Goal: Task Accomplishment & Management: Manage account settings

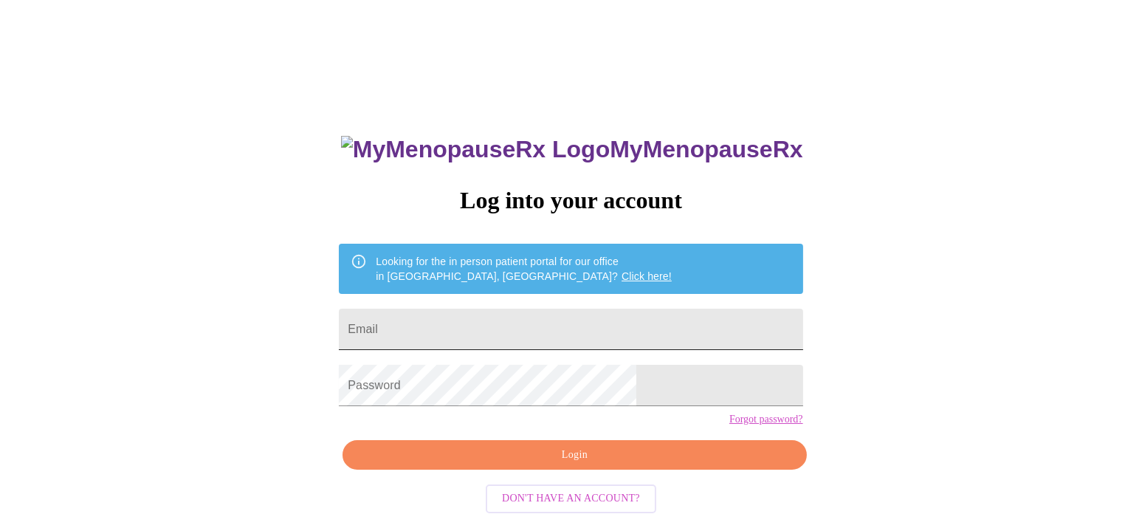
click at [482, 337] on input "Email" at bounding box center [570, 328] width 463 height 41
click at [520, 328] on input "Email" at bounding box center [570, 328] width 463 height 41
type input "cindymgivens1@gmail.com"
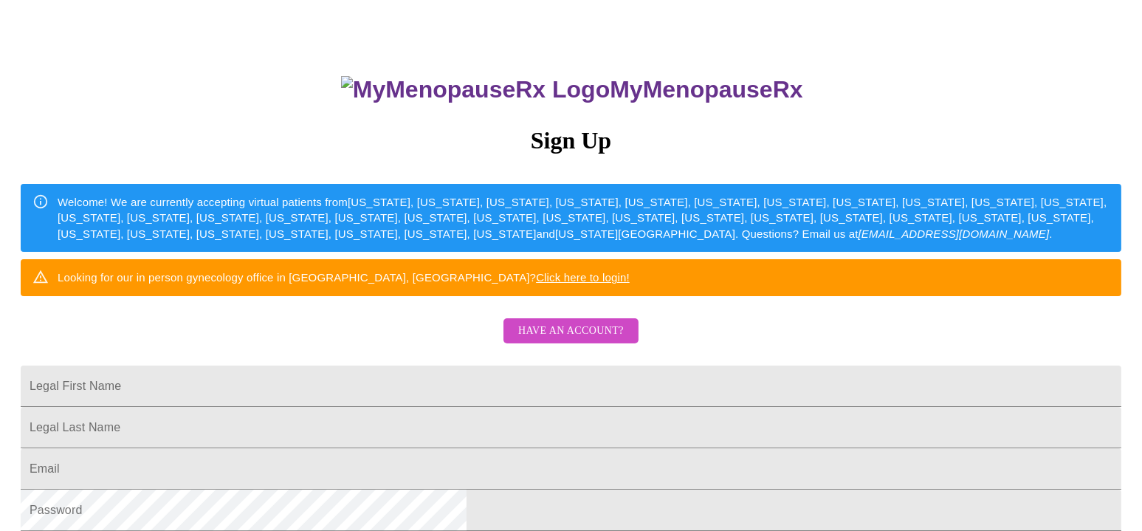
scroll to position [148, 0]
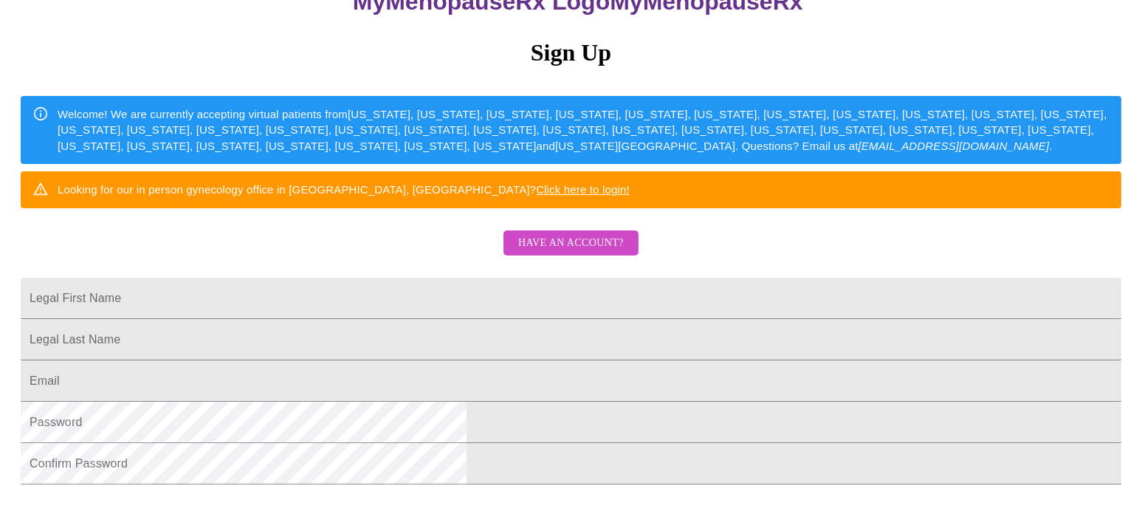
click at [520, 326] on form "Legal First Name" at bounding box center [571, 305] width 1100 height 41
click at [570, 256] on button "Have an account?" at bounding box center [570, 243] width 135 height 26
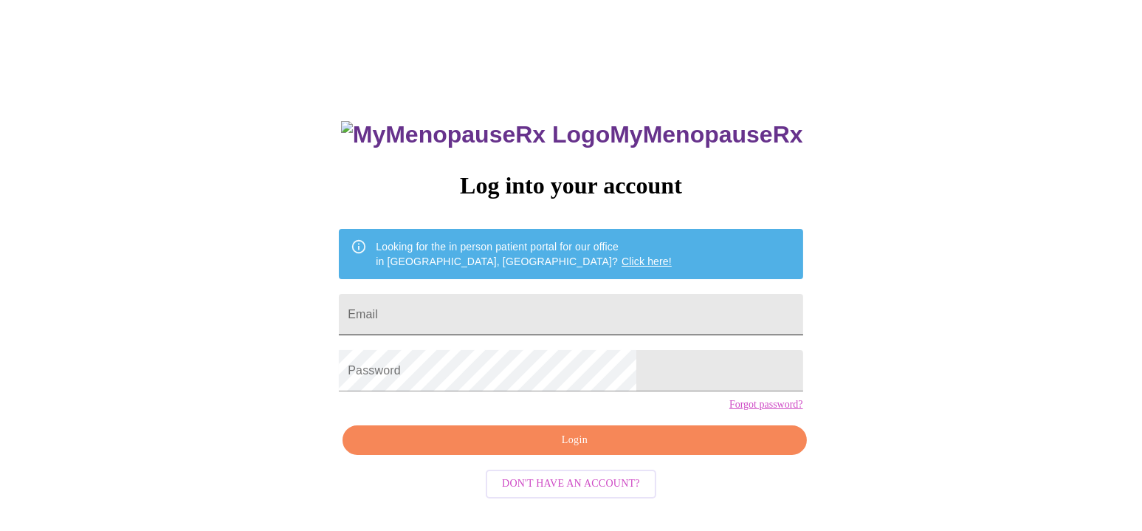
click at [521, 295] on input "Email" at bounding box center [570, 314] width 463 height 41
type input "cindymgivens1@gmail.com"
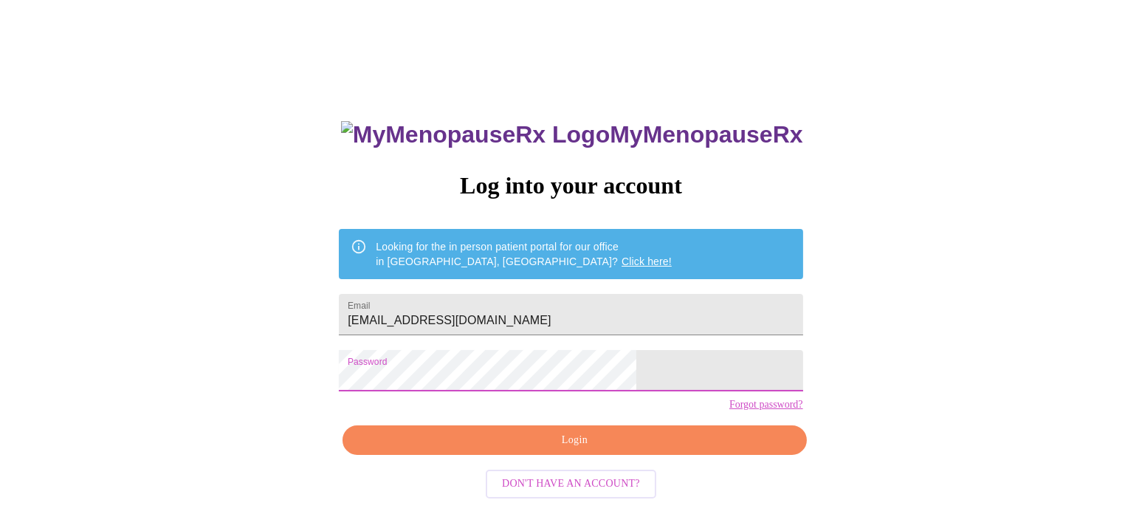
click at [491, 449] on span "Login" at bounding box center [574, 440] width 430 height 18
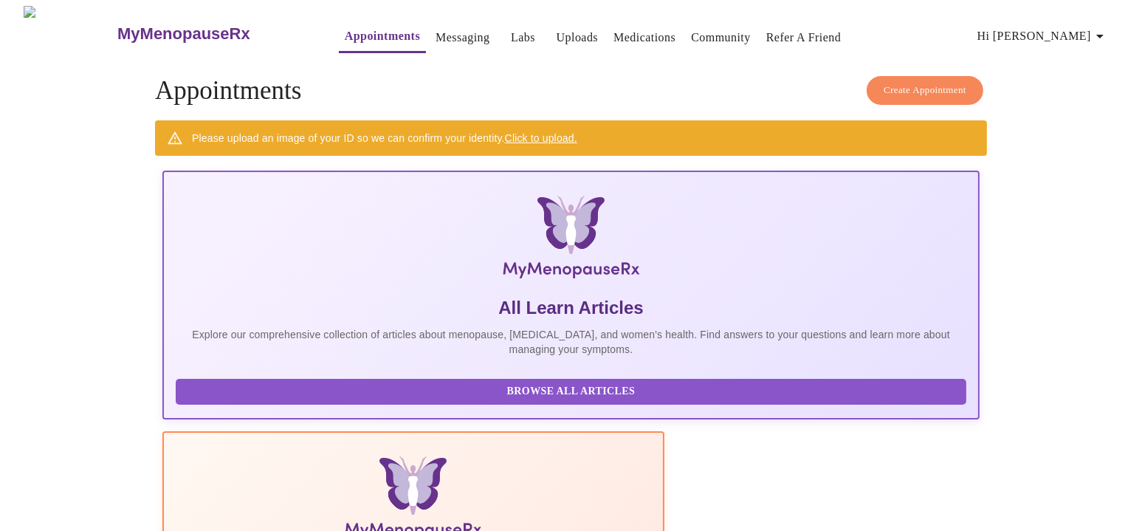
drag, startPoint x: 180, startPoint y: 32, endPoint x: 199, endPoint y: 39, distance: 19.6
click at [180, 32] on h3 "MyMenopauseRx" at bounding box center [183, 33] width 133 height 19
click at [481, 456] on img at bounding box center [413, 500] width 324 height 89
click at [179, 26] on h3 "MyMenopauseRx" at bounding box center [183, 33] width 133 height 19
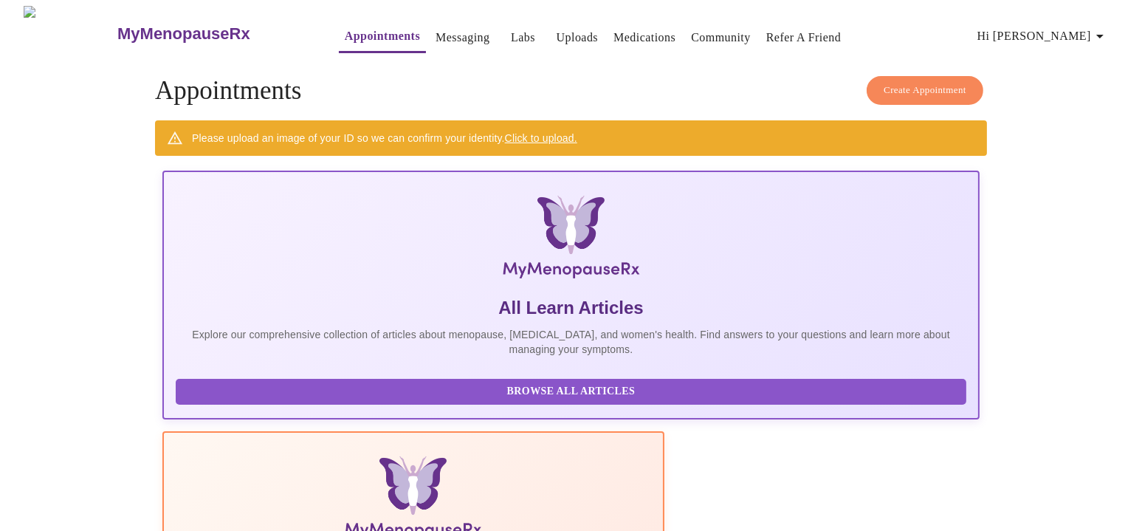
click at [1069, 32] on span "Hi [PERSON_NAME]" at bounding box center [1042, 36] width 131 height 21
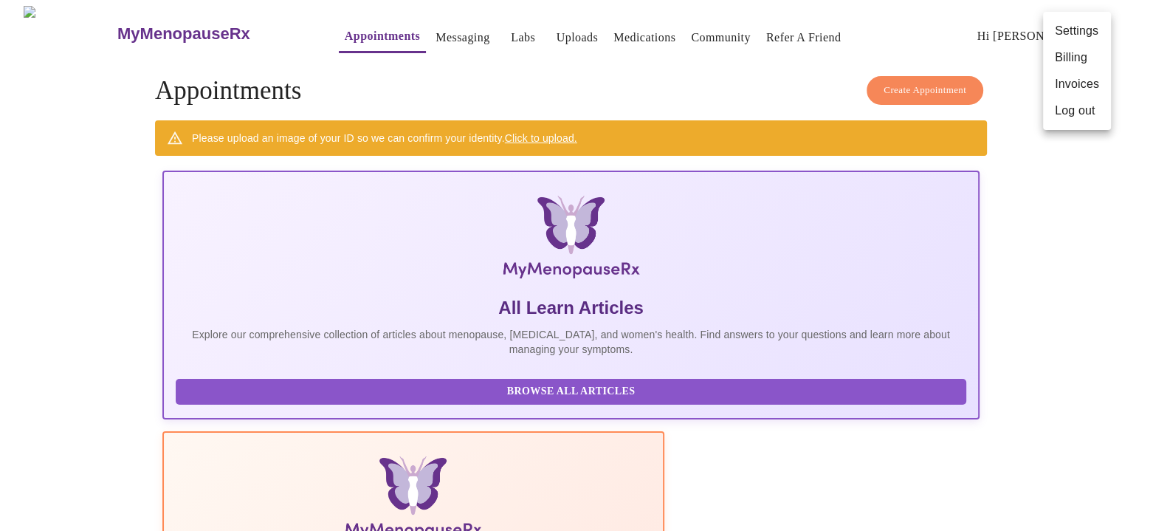
click at [632, 31] on div at bounding box center [576, 265] width 1153 height 531
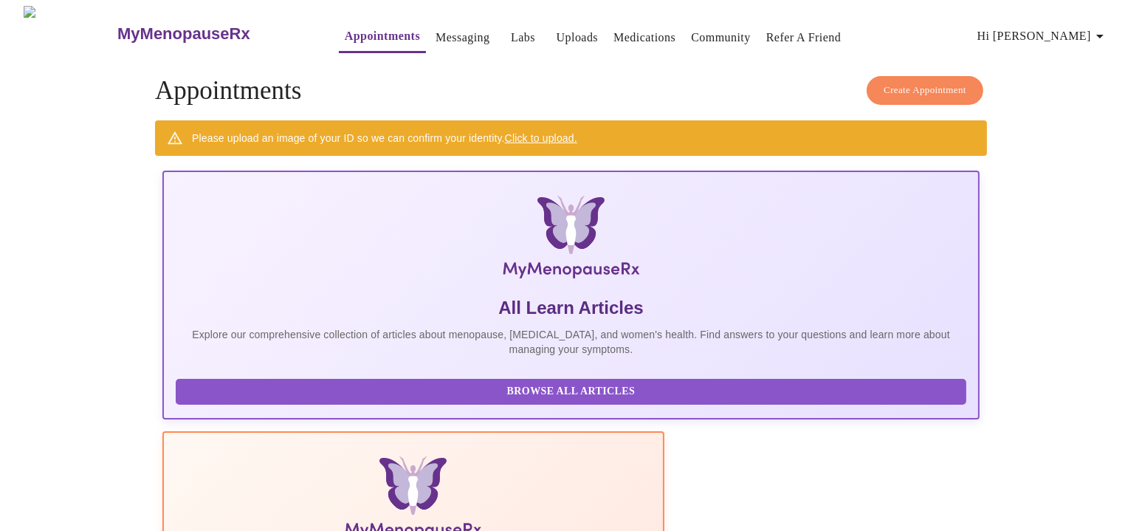
click at [769, 32] on link "Refer a Friend" at bounding box center [803, 37] width 75 height 21
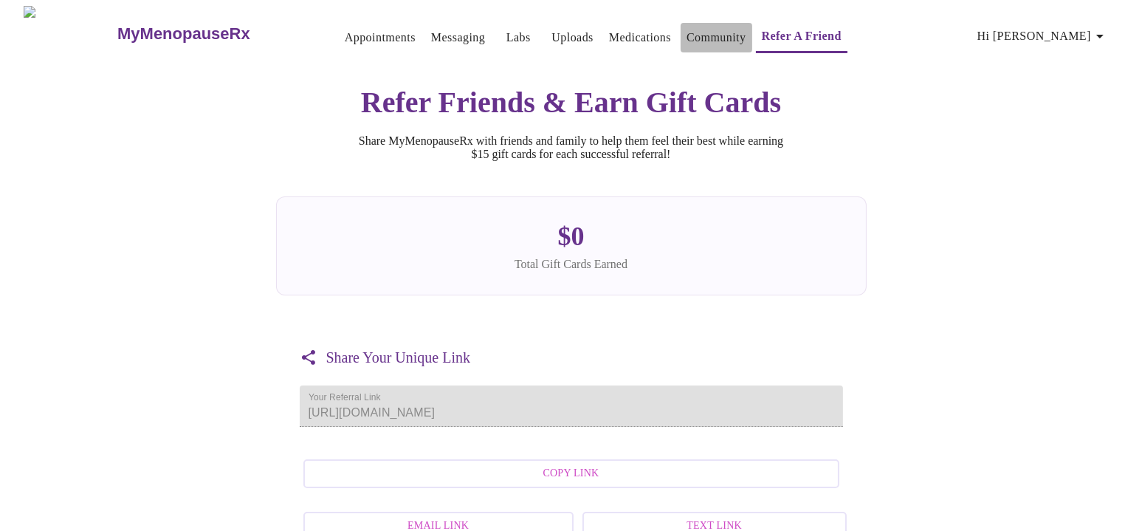
click at [686, 28] on link "Community" at bounding box center [716, 37] width 60 height 21
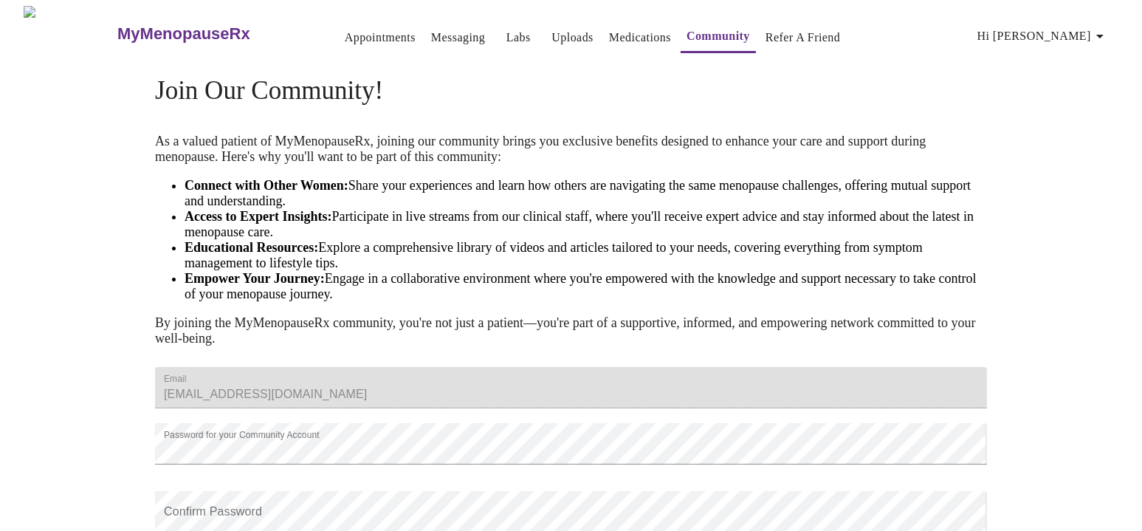
click at [609, 33] on link "Medications" at bounding box center [640, 37] width 62 height 21
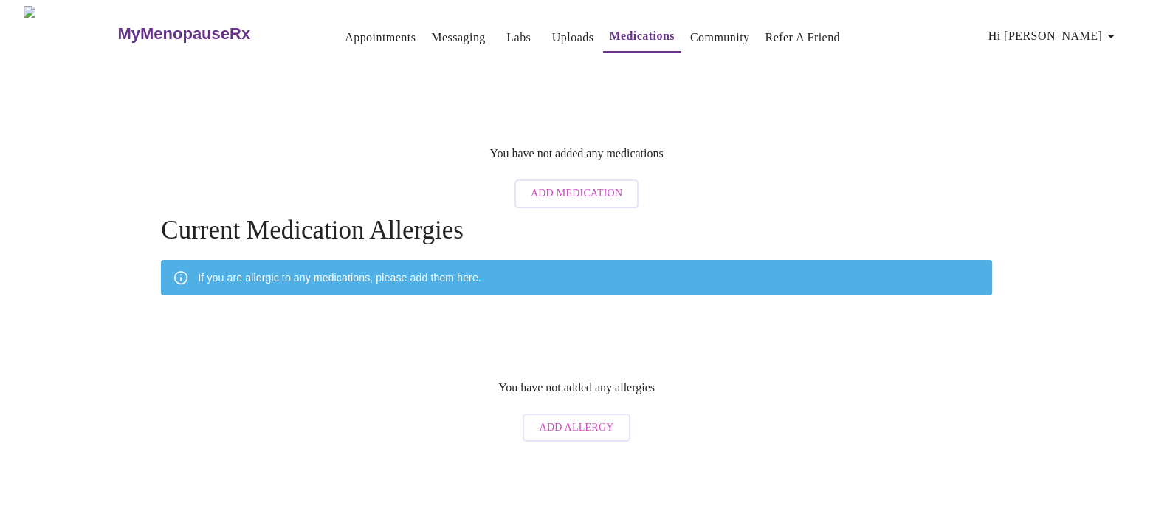
click at [552, 27] on link "Uploads" at bounding box center [573, 37] width 42 height 21
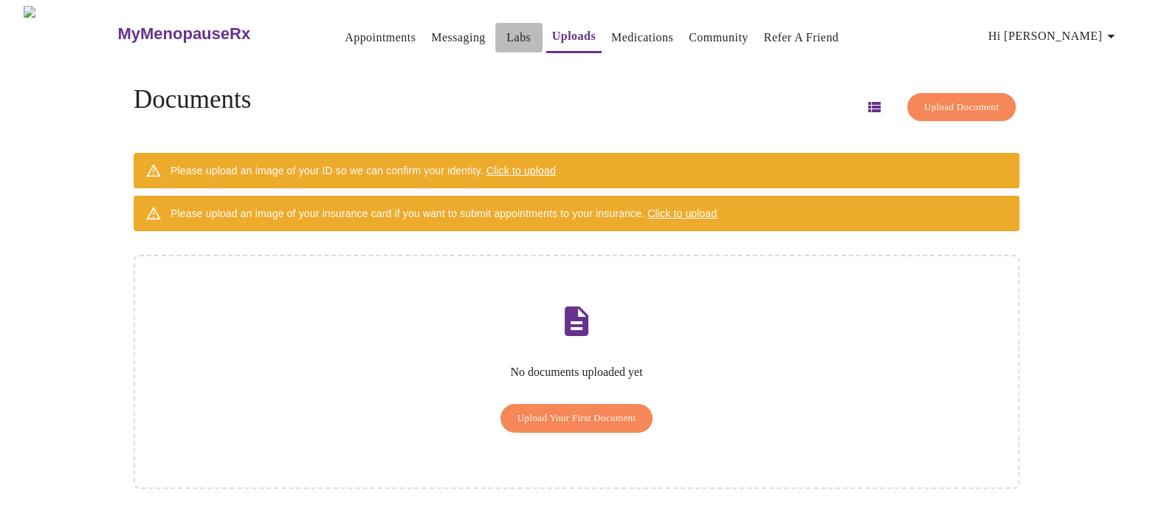
click at [506, 28] on link "Labs" at bounding box center [518, 37] width 24 height 21
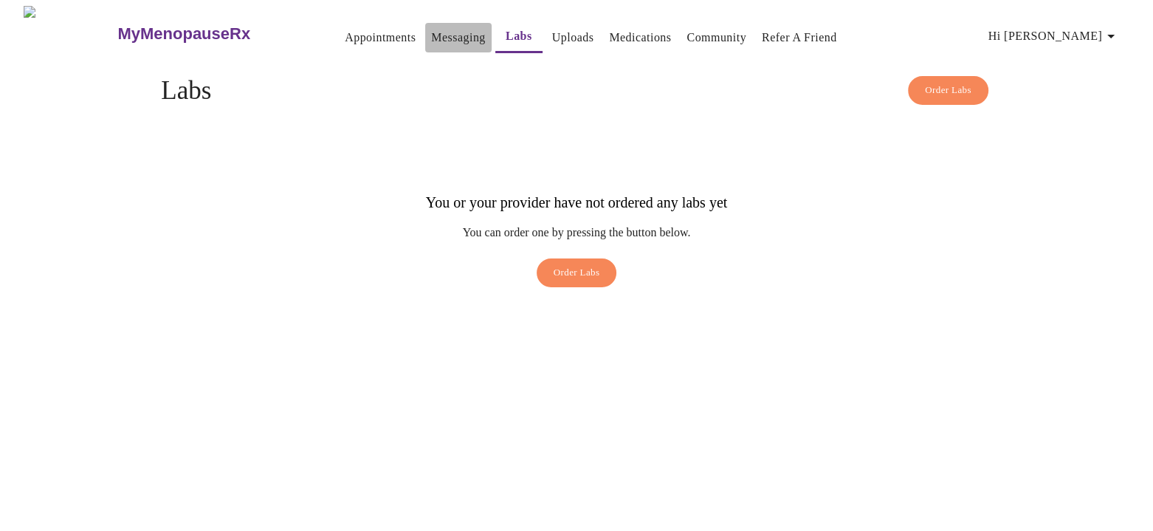
click at [438, 35] on link "Messaging" at bounding box center [458, 37] width 54 height 21
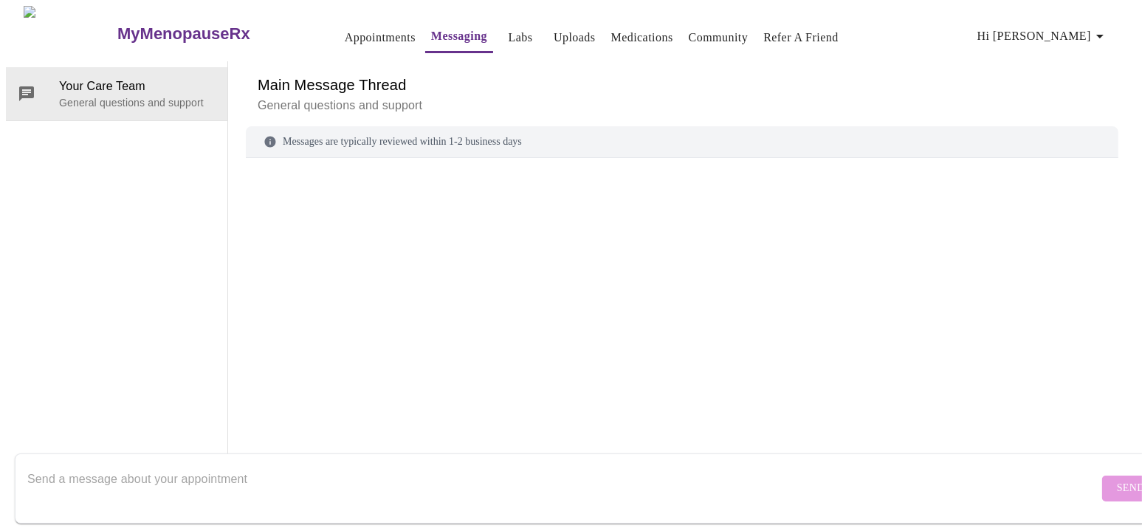
click at [355, 27] on link "Appointments" at bounding box center [380, 37] width 71 height 21
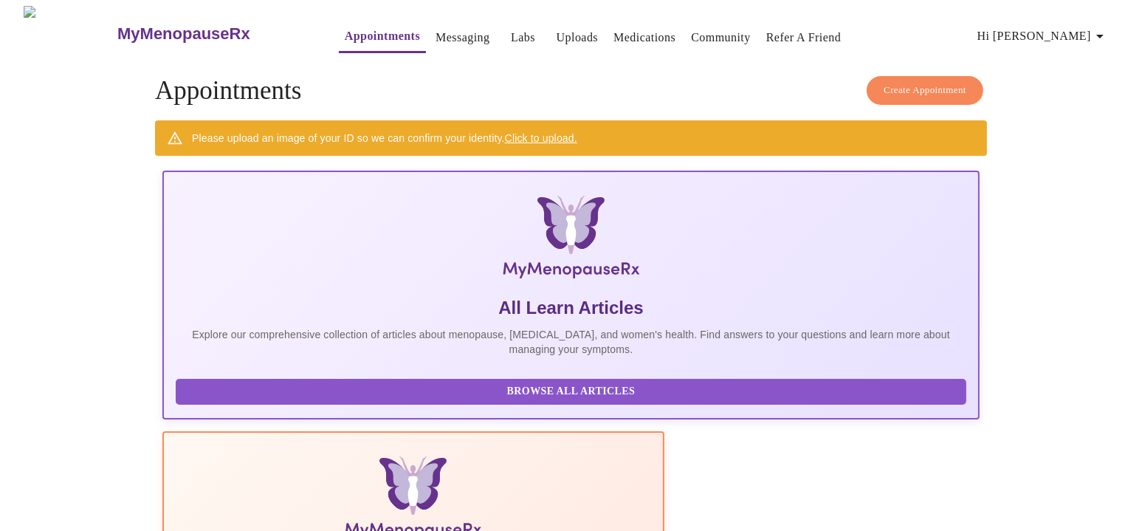
click at [1077, 34] on span "Hi [PERSON_NAME]" at bounding box center [1042, 36] width 131 height 21
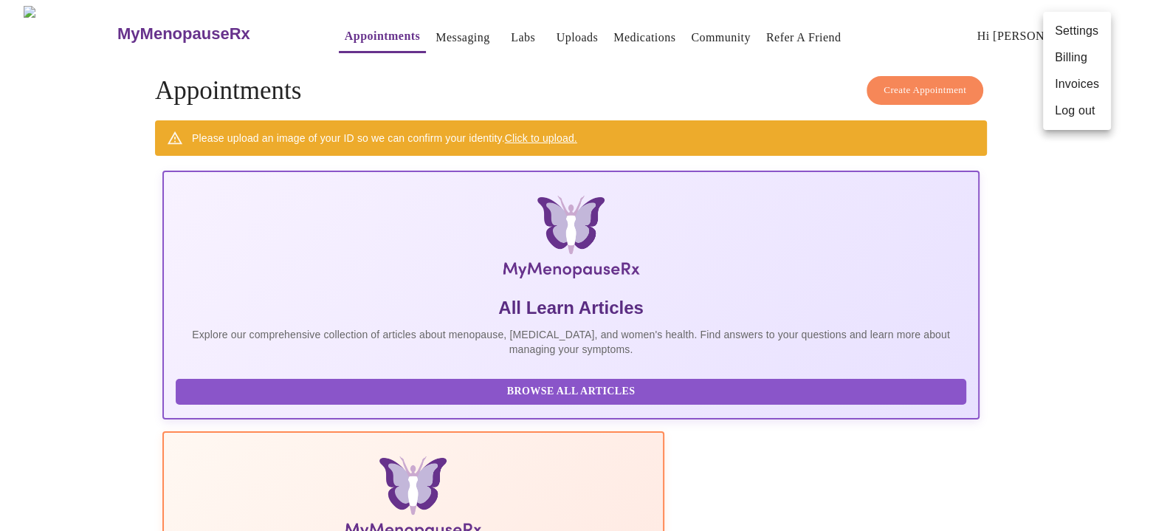
click at [1076, 29] on li "Settings" at bounding box center [1077, 31] width 68 height 27
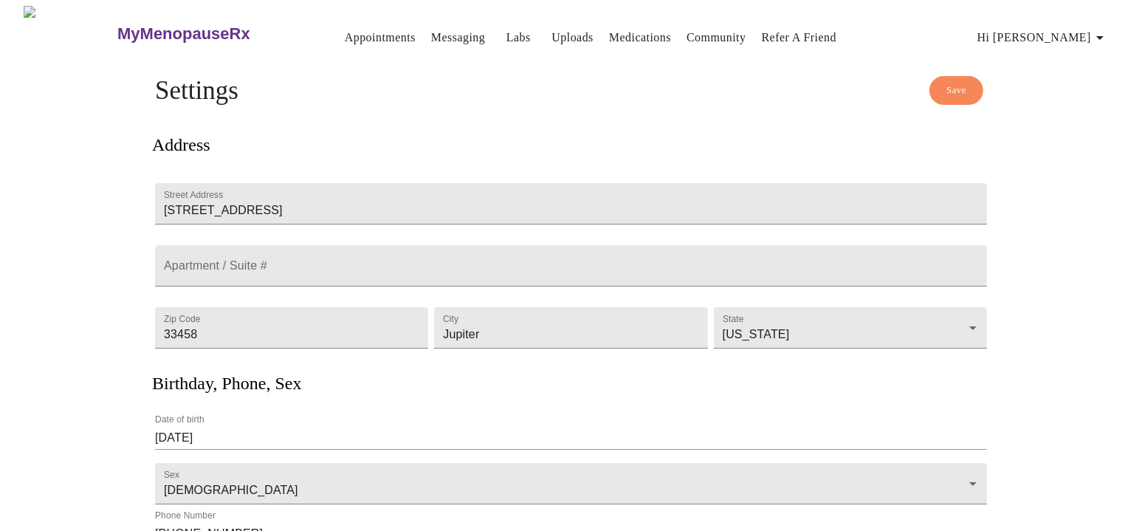
click at [171, 27] on h3 "MyMenopauseRx" at bounding box center [183, 33] width 133 height 19
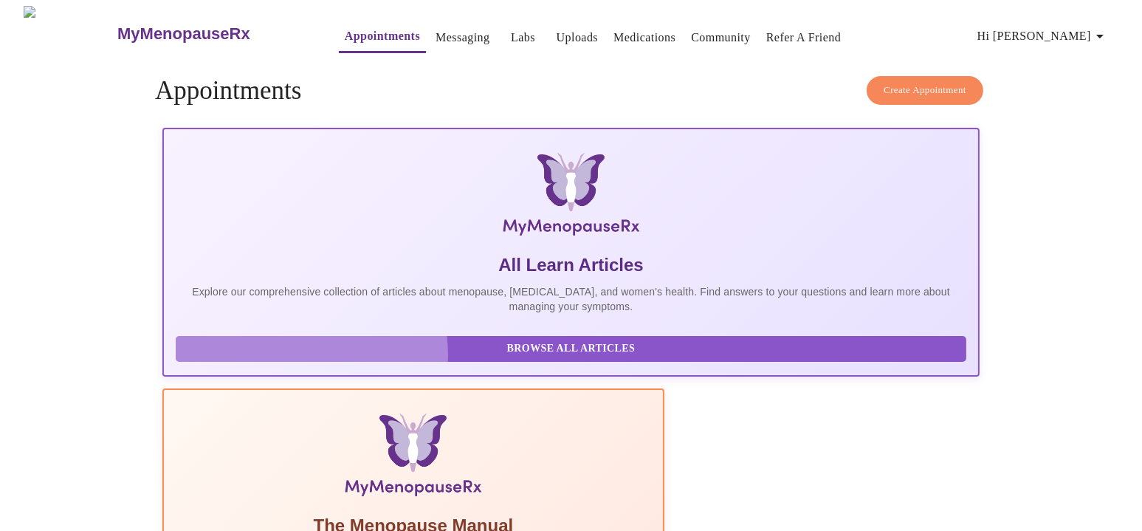
click at [311, 358] on span "Browse All Articles" at bounding box center [570, 348] width 761 height 18
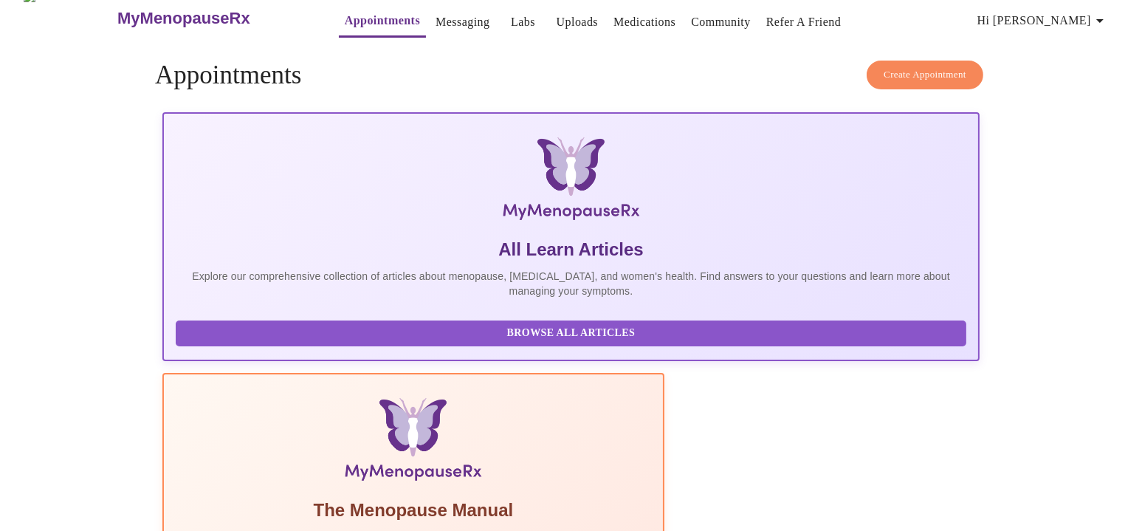
scroll to position [23, 0]
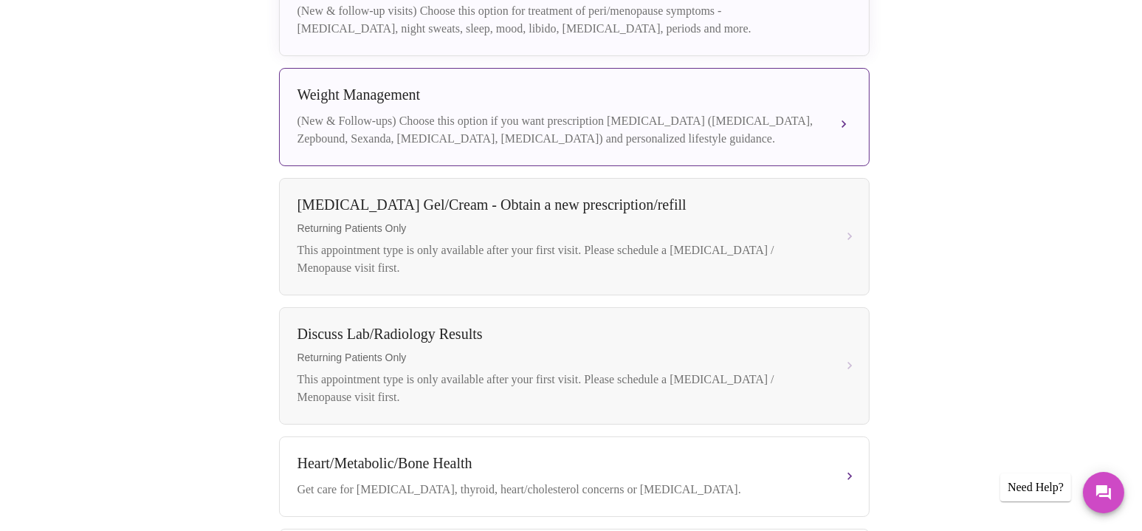
scroll to position [219, 0]
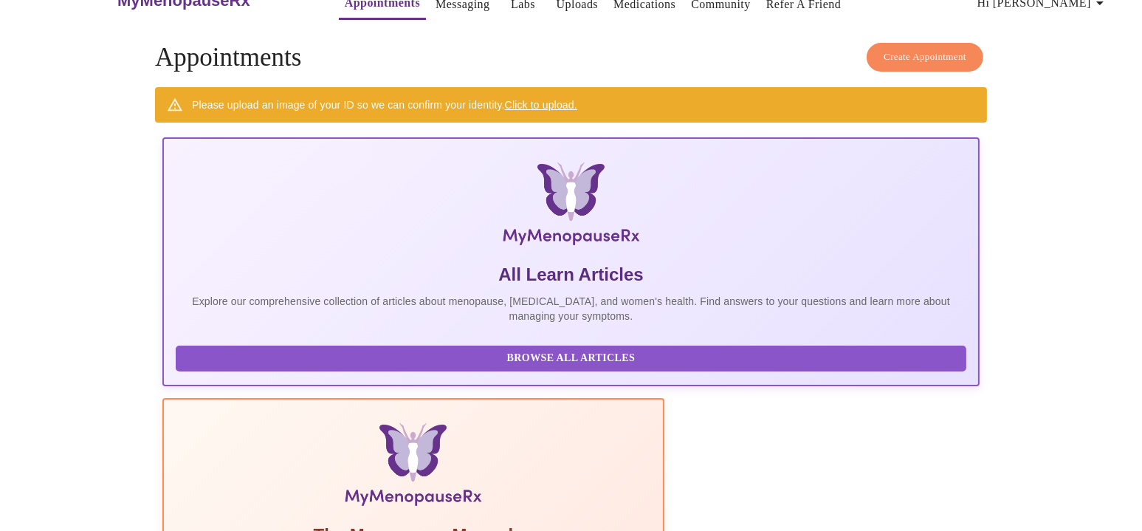
scroll to position [66, 0]
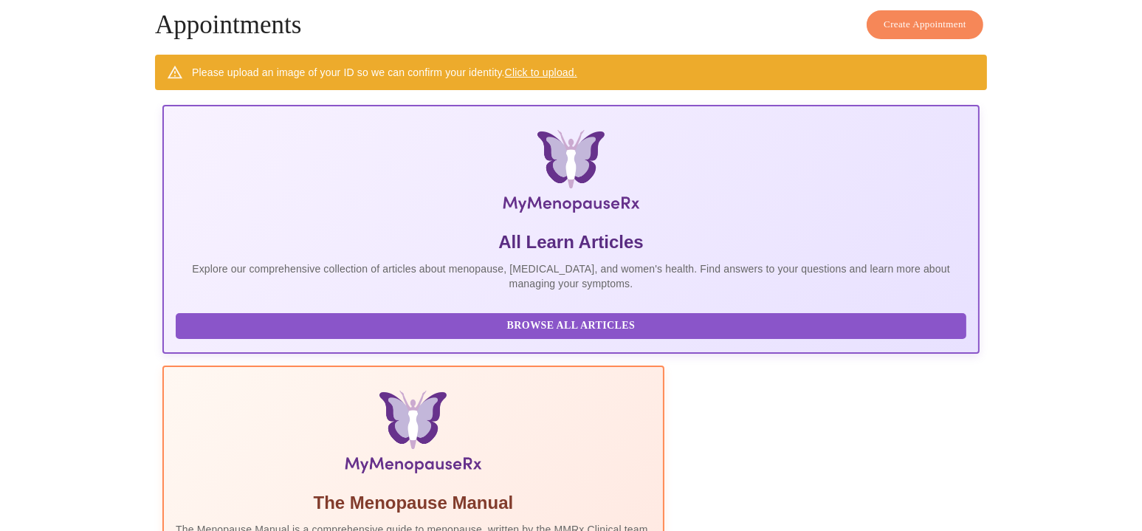
click at [559, 66] on link "Click to upload." at bounding box center [541, 72] width 72 height 12
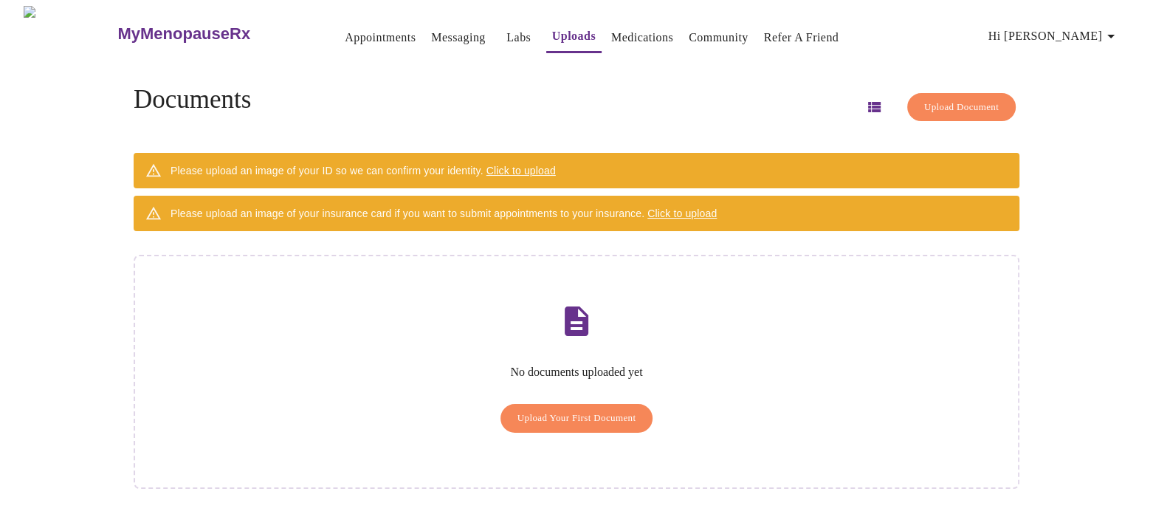
click at [577, 410] on span "Upload Your First Document" at bounding box center [576, 418] width 119 height 17
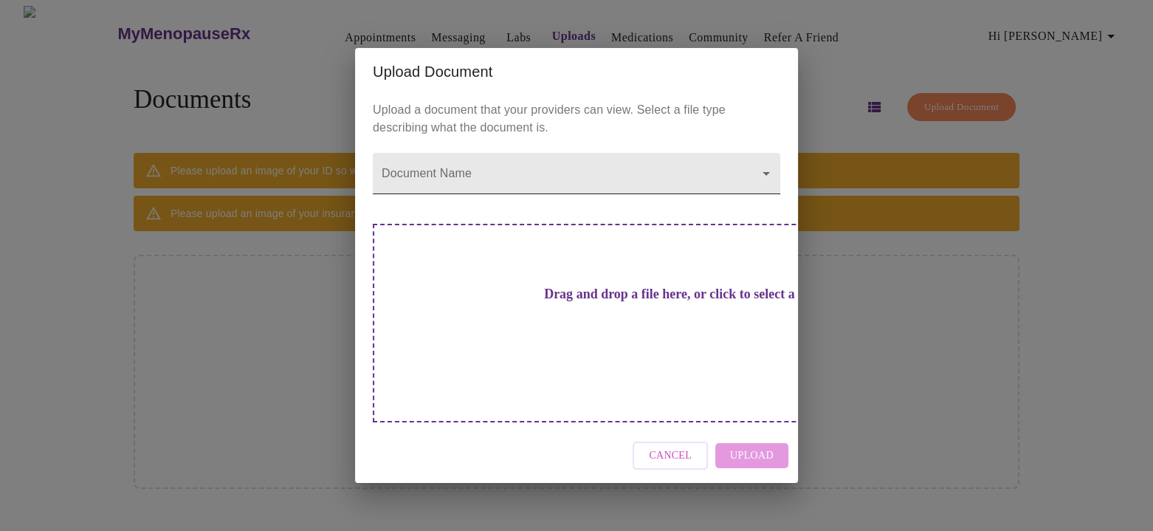
click at [460, 201] on body "MyMenopauseRx Appointments Messaging Labs Uploads Medications Community Refer a…" at bounding box center [576, 271] width 1141 height 531
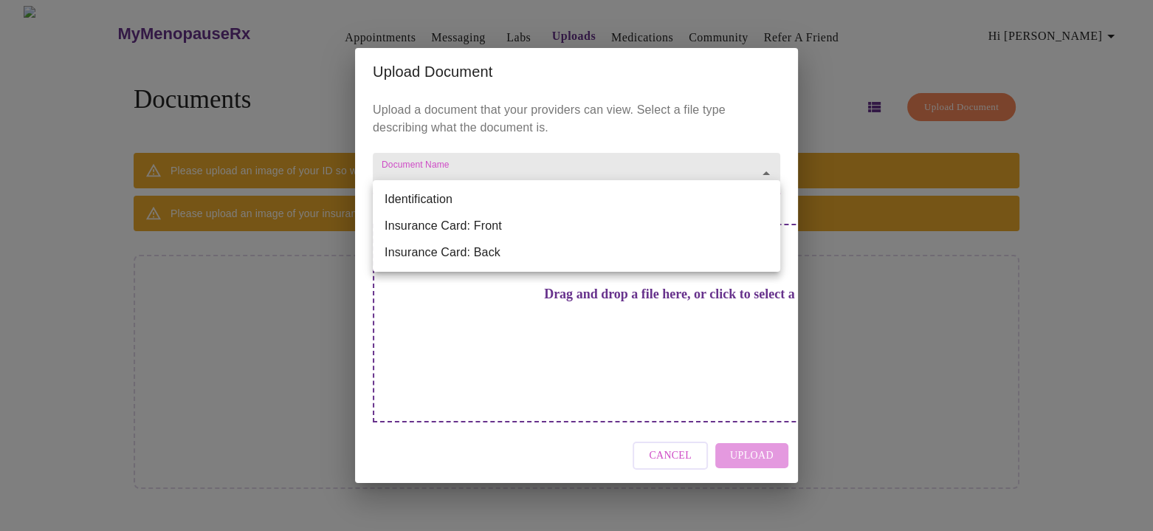
click at [449, 322] on div at bounding box center [576, 265] width 1153 height 531
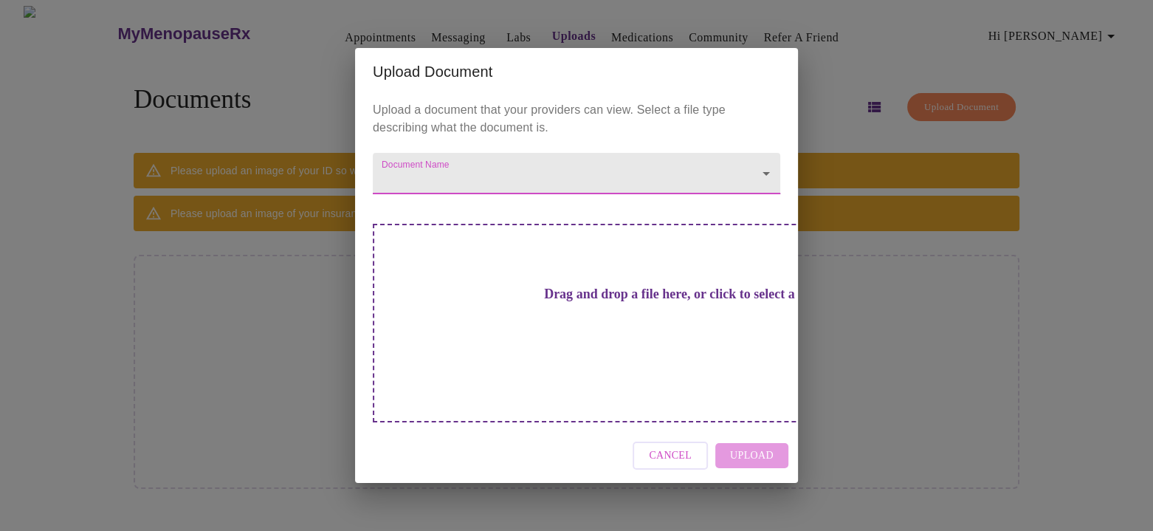
click at [410, 199] on body "MyMenopauseRx Appointments Messaging Labs Uploads Medications Community Refer a…" at bounding box center [576, 271] width 1141 height 531
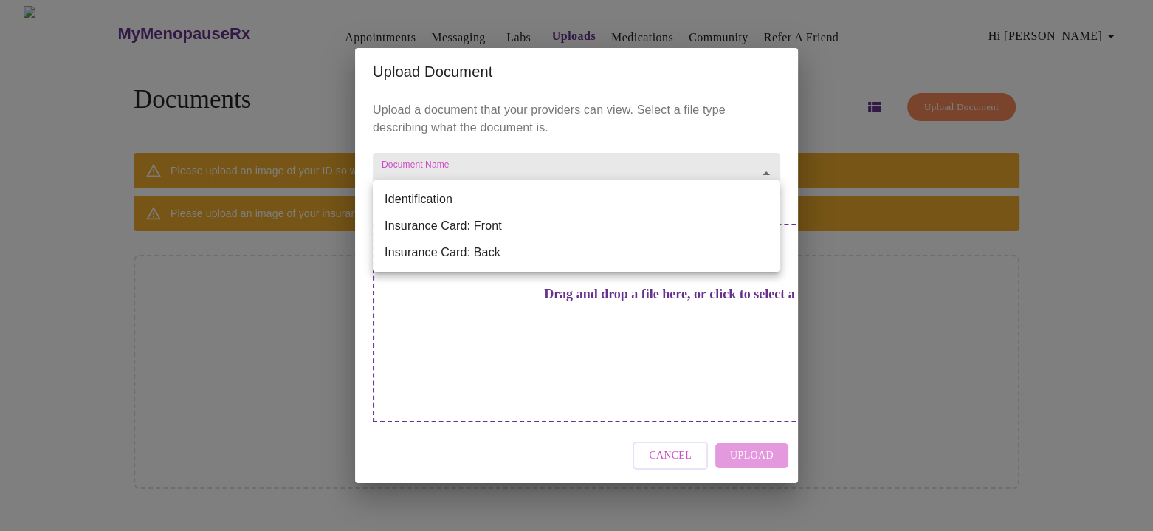
click at [434, 196] on li "Identification" at bounding box center [576, 199] width 407 height 27
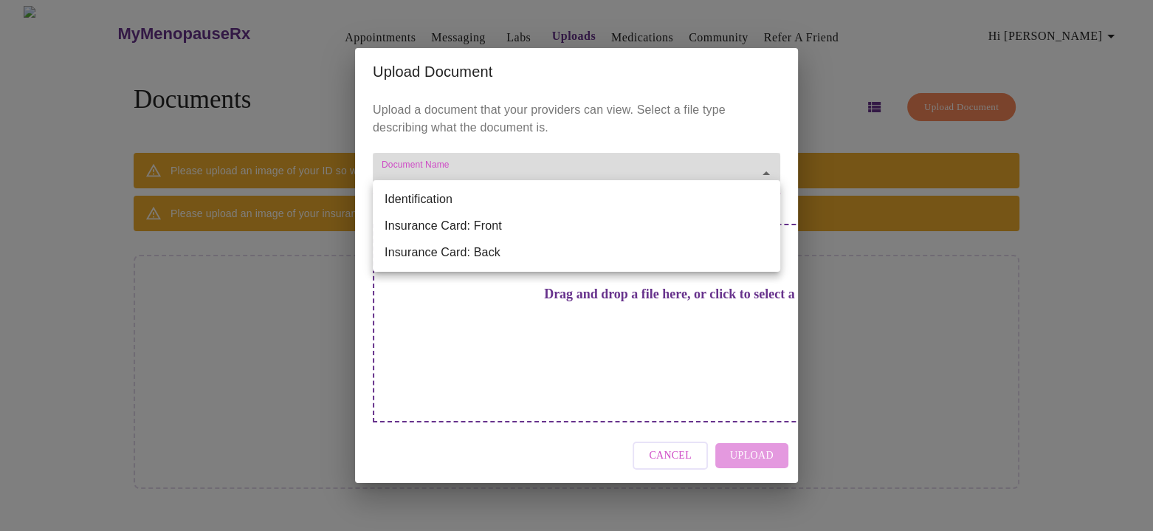
type input "Identification"
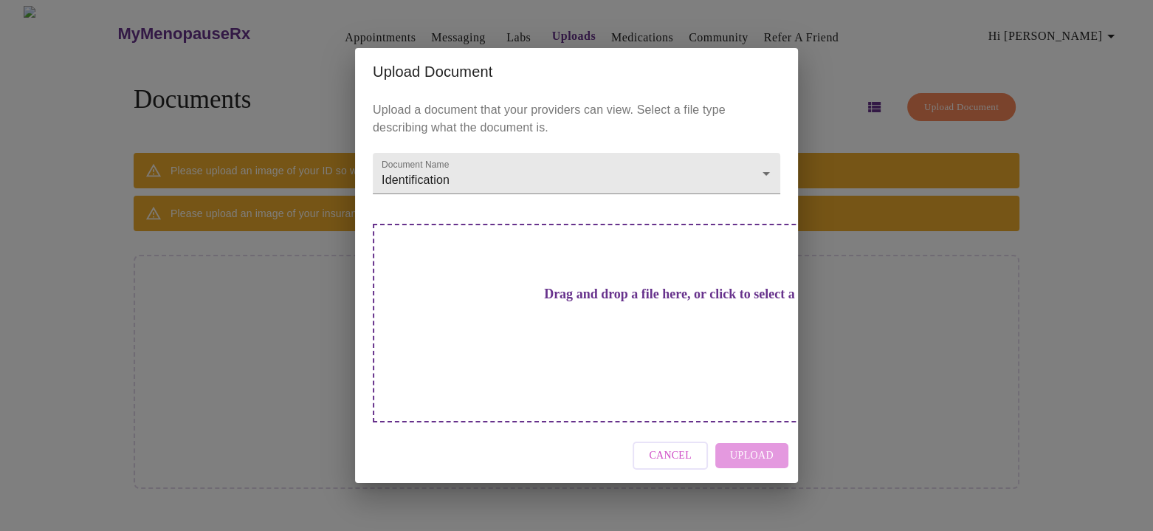
click at [619, 302] on h3 "Drag and drop a file here, or click to select a file" at bounding box center [679, 293] width 407 height 15
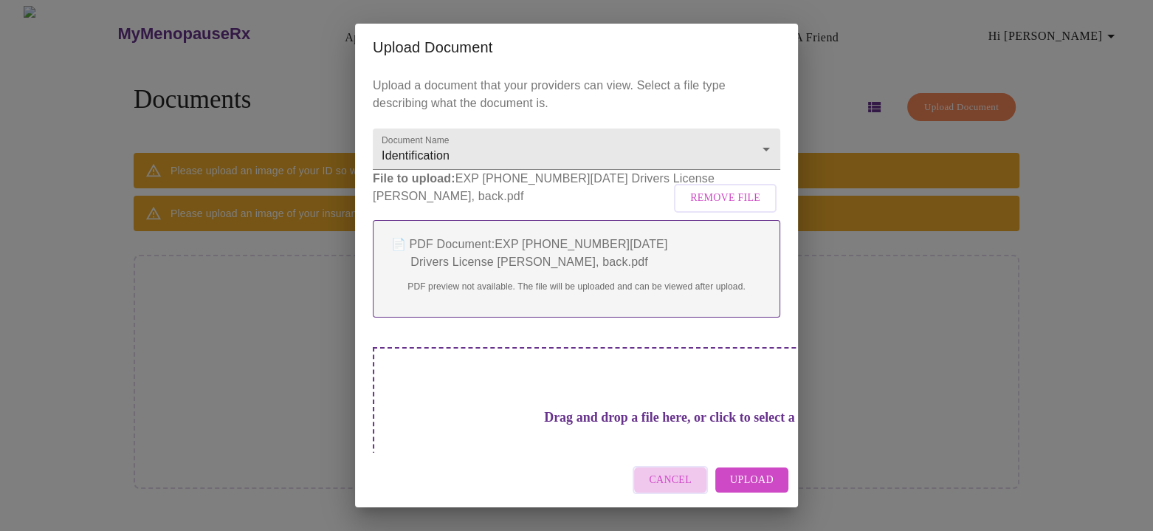
click at [675, 476] on span "Cancel" at bounding box center [670, 480] width 43 height 18
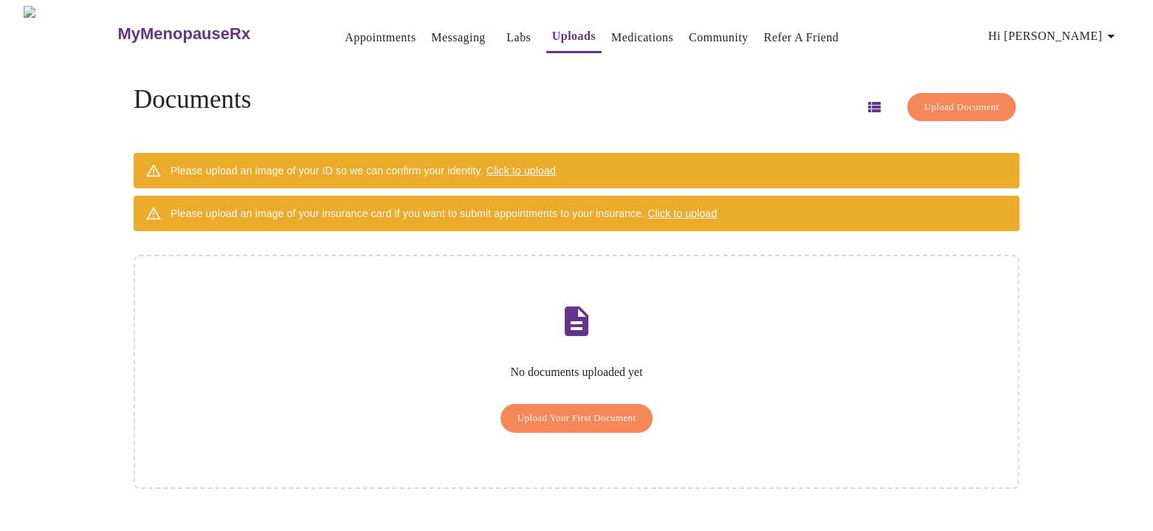
click at [553, 410] on span "Upload Your First Document" at bounding box center [576, 418] width 119 height 17
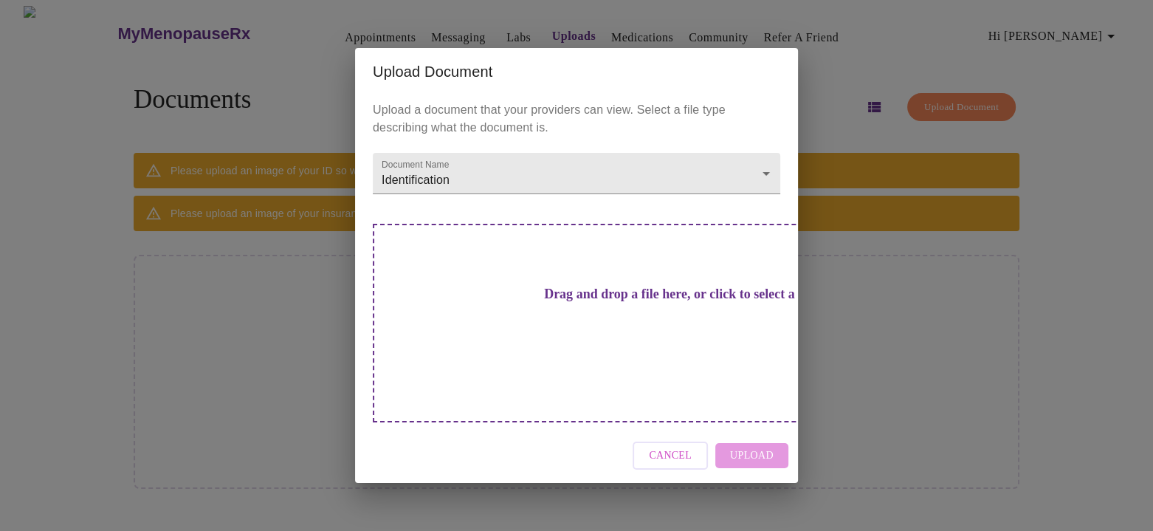
click at [592, 302] on h3 "Drag and drop a file here, or click to select a file" at bounding box center [679, 293] width 407 height 15
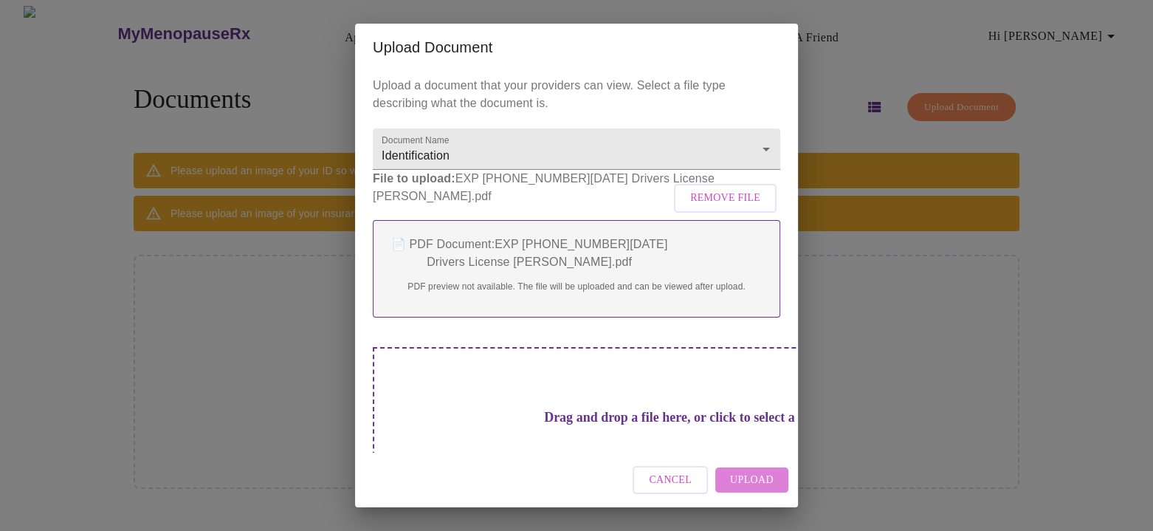
click at [766, 484] on span "Upload" at bounding box center [752, 480] width 44 height 18
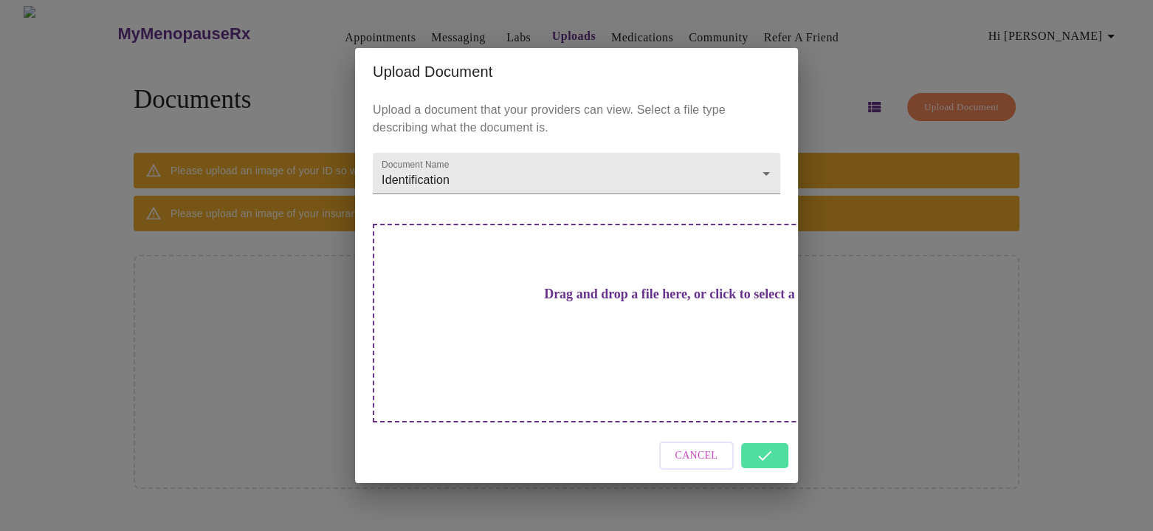
click at [866, 271] on div "Upload Document Upload a document that your providers can view. Select a file t…" at bounding box center [576, 265] width 1153 height 531
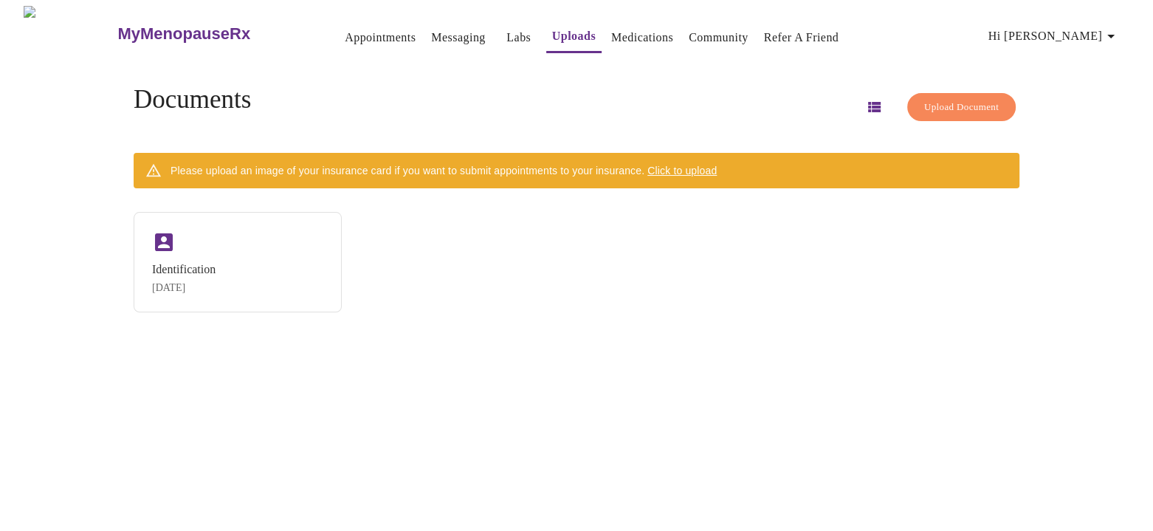
click at [432, 291] on div "Identification Sep 22, 2025" at bounding box center [577, 262] width 886 height 100
click at [868, 102] on icon "button" at bounding box center [874, 107] width 13 height 10
click at [351, 29] on link "Appointments" at bounding box center [380, 37] width 71 height 21
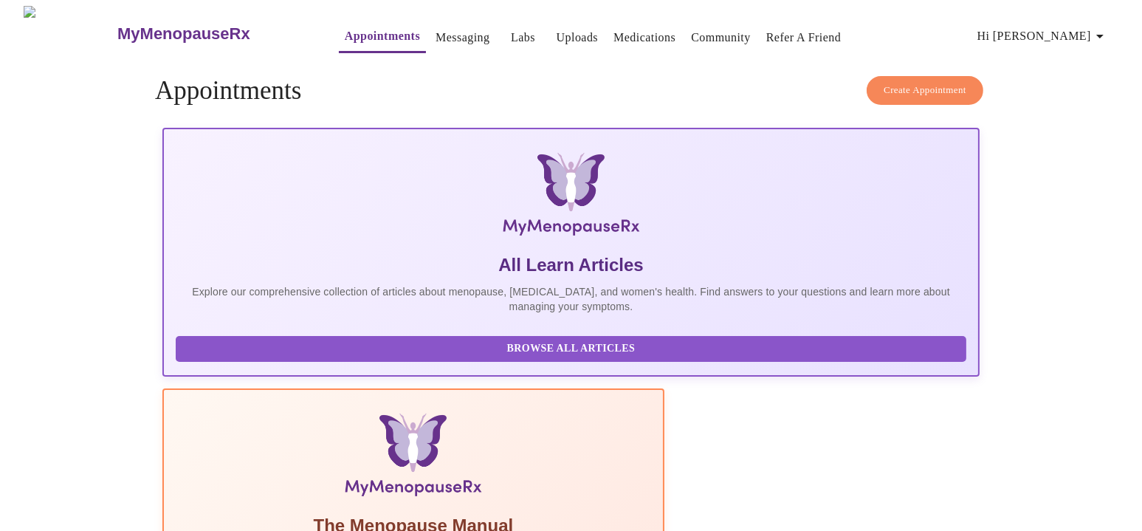
click at [435, 28] on link "Messaging" at bounding box center [462, 37] width 54 height 21
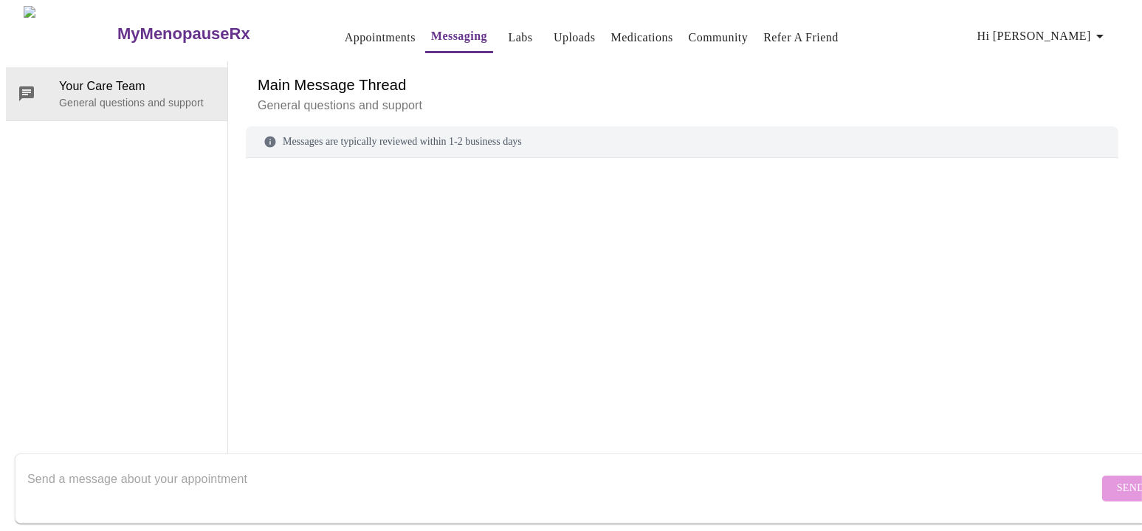
click at [508, 33] on link "Labs" at bounding box center [520, 37] width 24 height 21
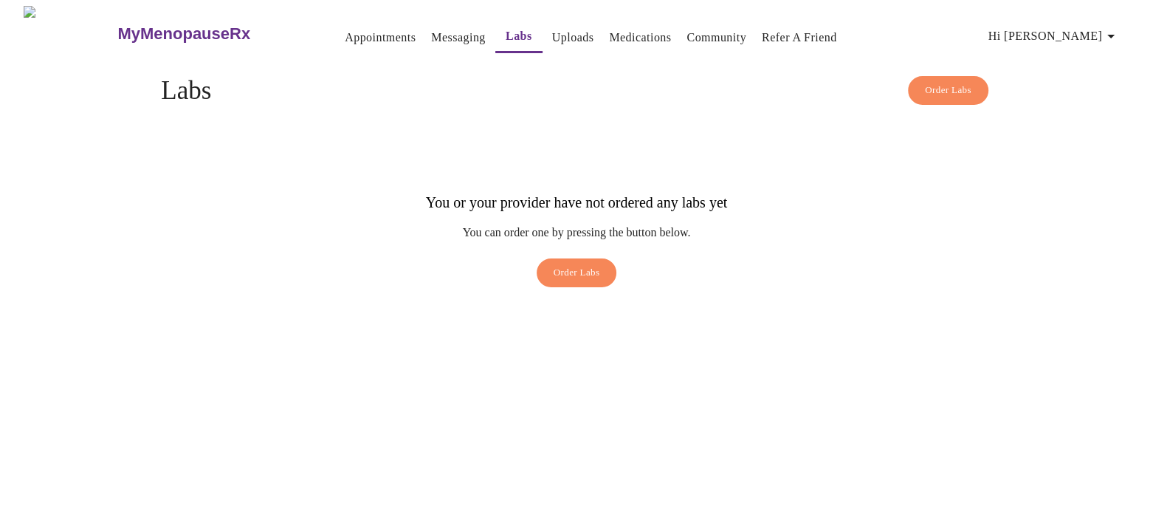
click at [552, 38] on link "Uploads" at bounding box center [573, 37] width 42 height 21
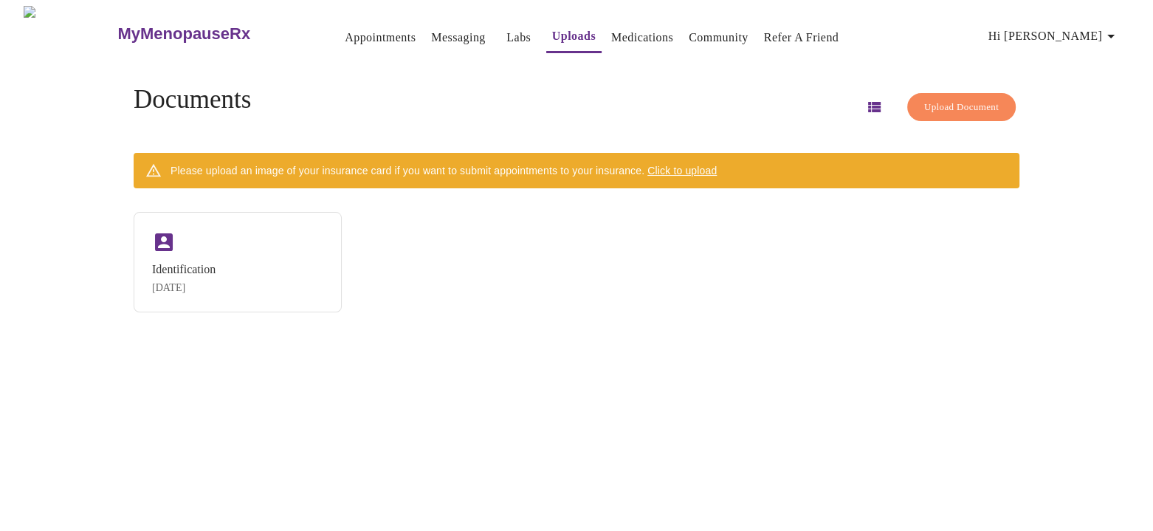
click at [700, 34] on link "Community" at bounding box center [719, 37] width 60 height 21
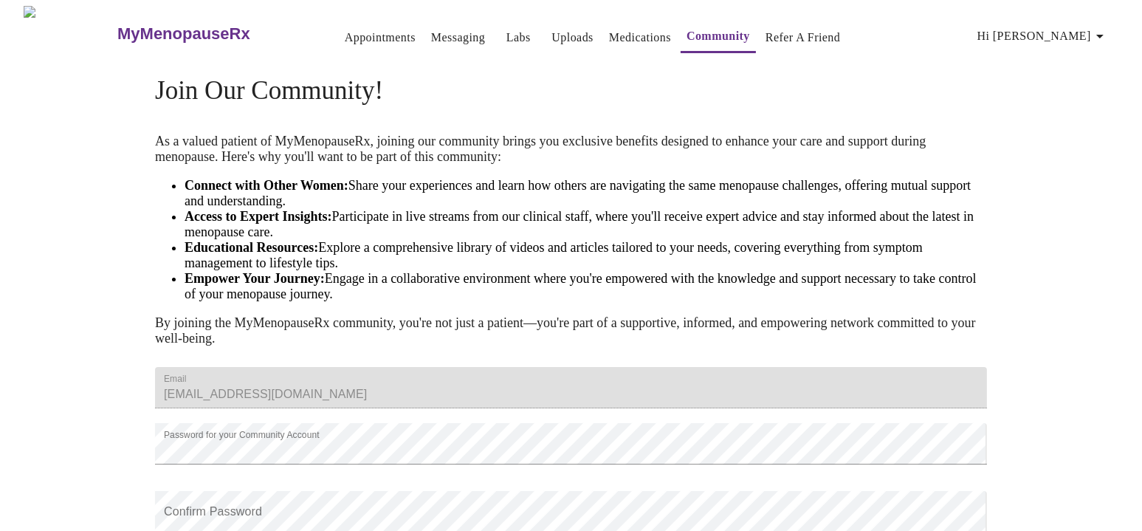
click at [622, 32] on link "Medications" at bounding box center [640, 37] width 62 height 21
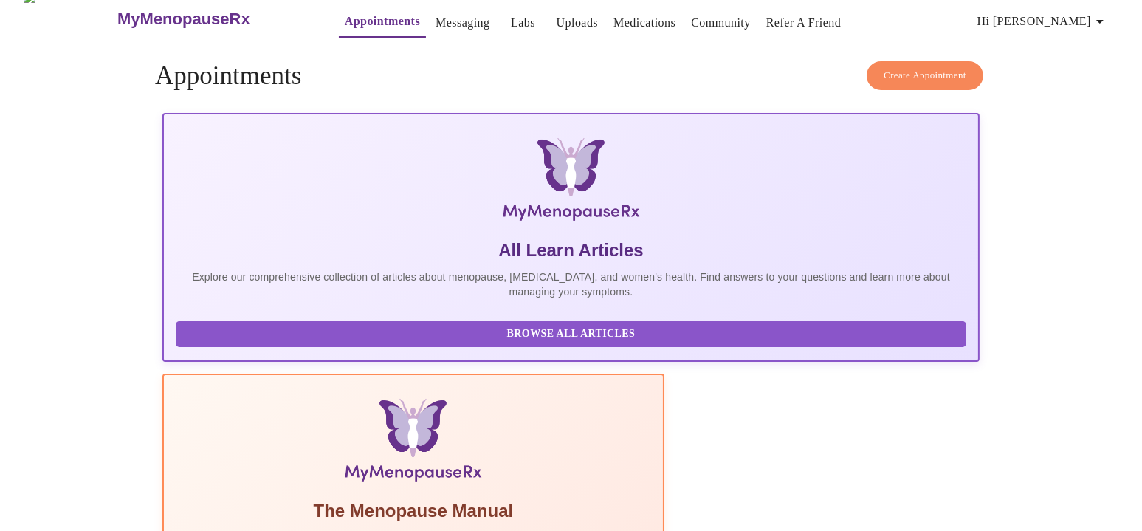
scroll to position [23, 0]
